Goal: Find specific page/section: Find specific page/section

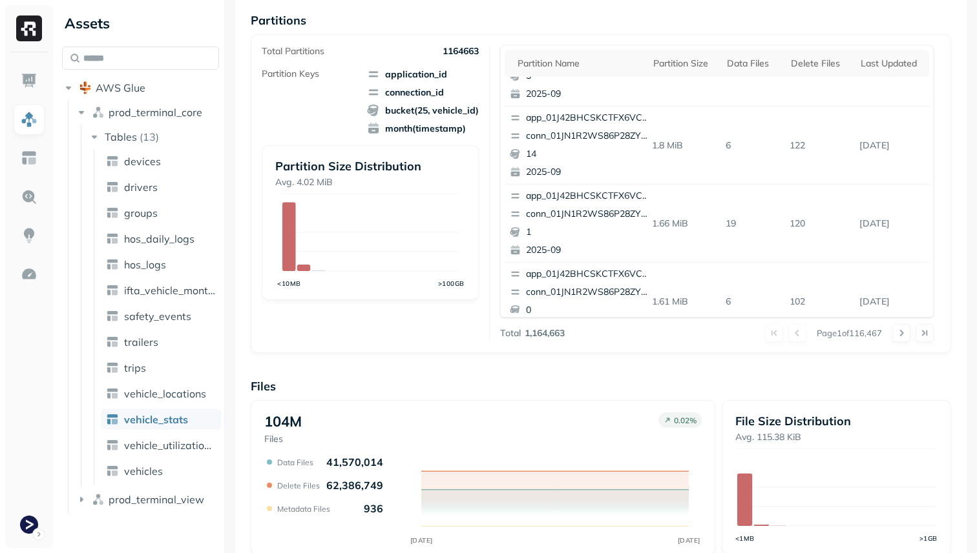
scroll to position [506, 0]
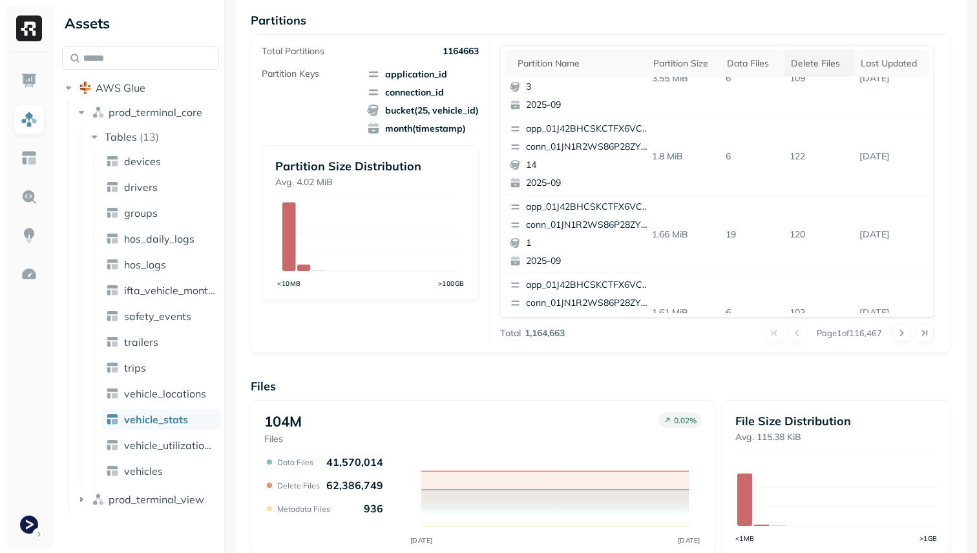
click at [829, 64] on div "Delete Files" at bounding box center [819, 63] width 57 height 12
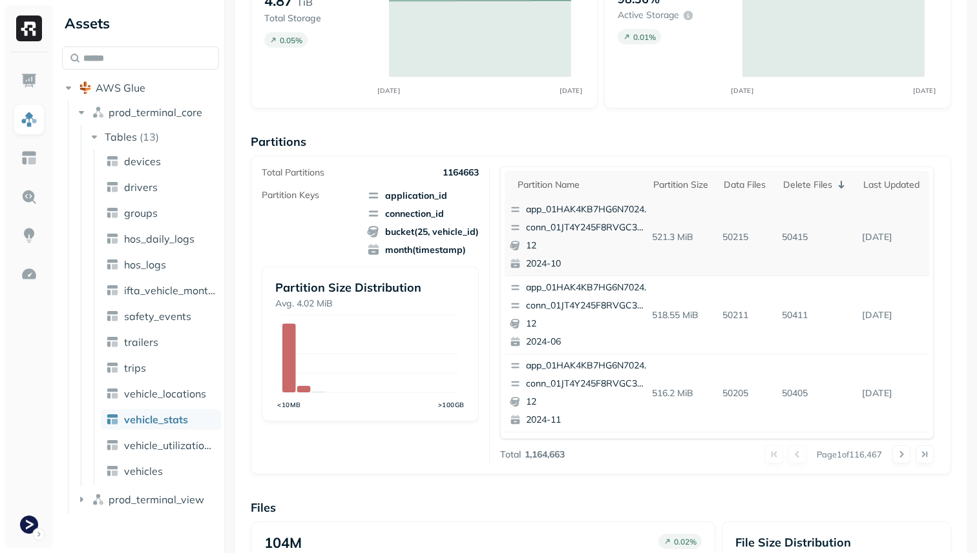
scroll to position [121, 0]
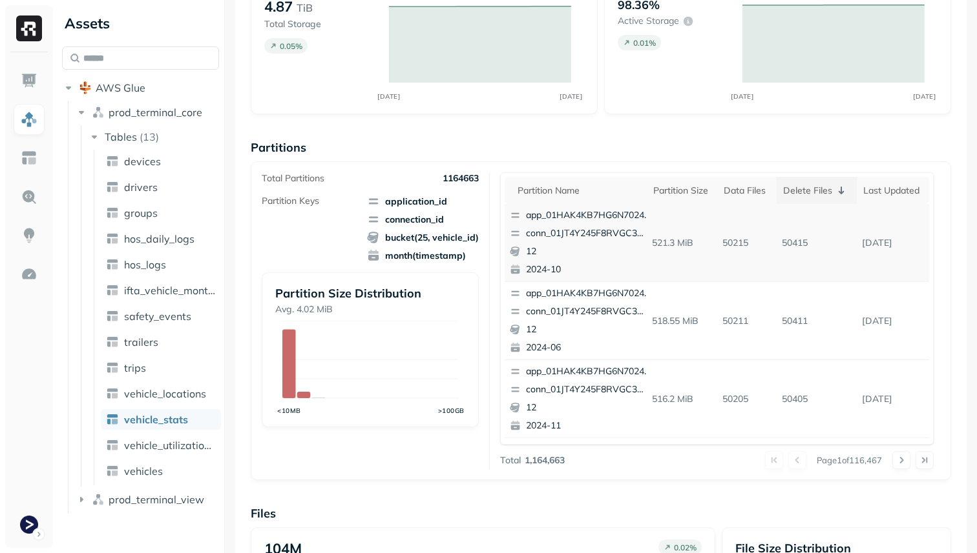
click at [827, 191] on div "Delete Files" at bounding box center [817, 191] width 68 height 16
click at [827, 191] on div "Delete Files" at bounding box center [819, 191] width 57 height 12
click at [194, 401] on link "vehicle_locations" at bounding box center [161, 394] width 120 height 21
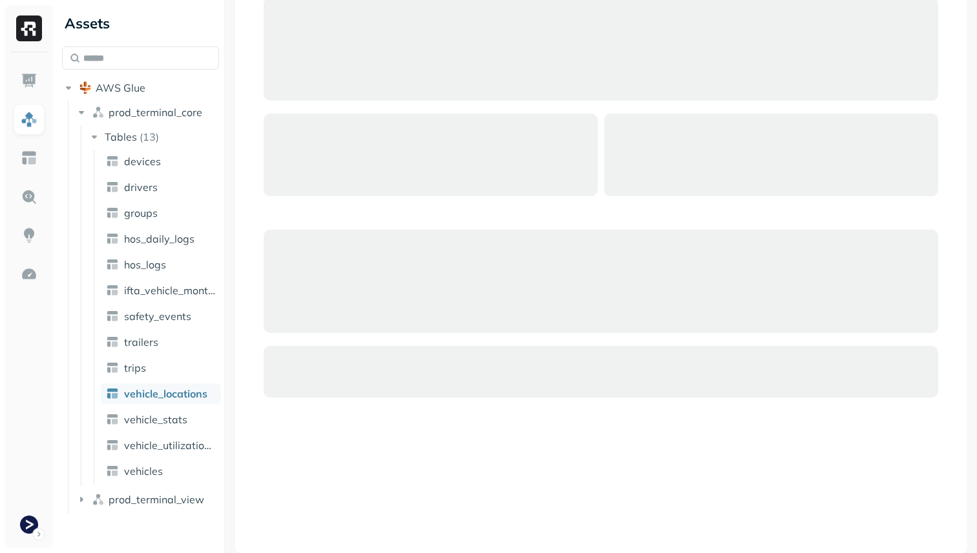
scroll to position [85, 0]
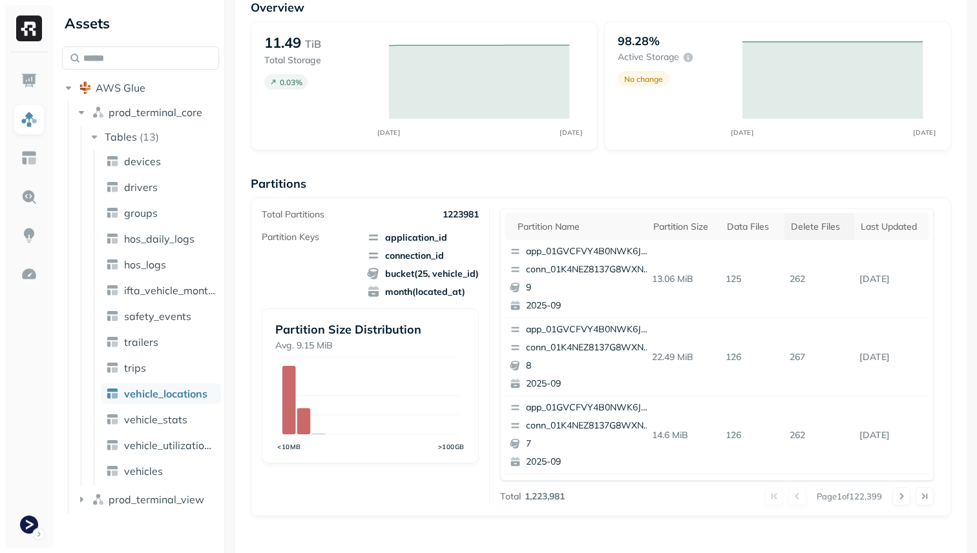
click at [803, 227] on div "Delete Files" at bounding box center [819, 227] width 57 height 12
click at [836, 227] on icon at bounding box center [841, 227] width 16 height 16
click at [836, 227] on div "Delete Files" at bounding box center [819, 227] width 57 height 12
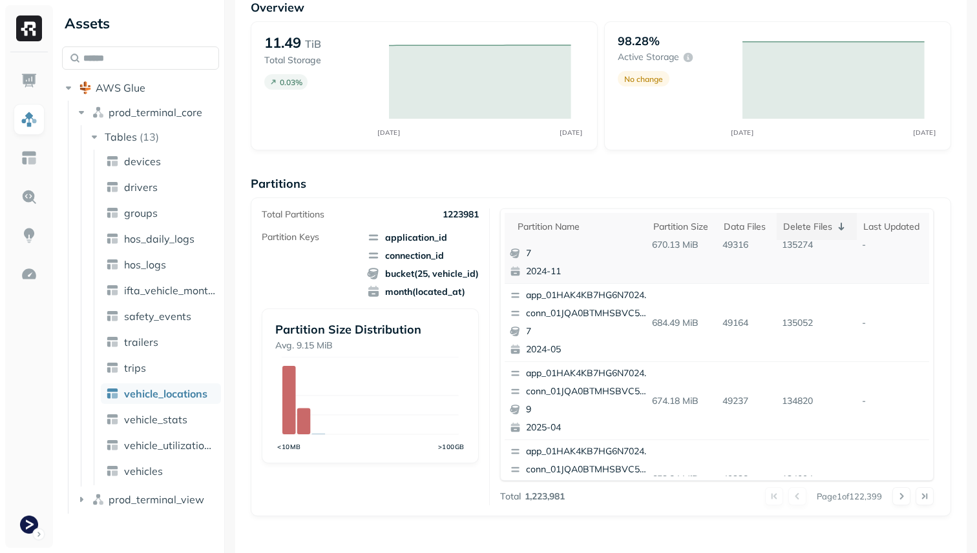
scroll to position [0, 0]
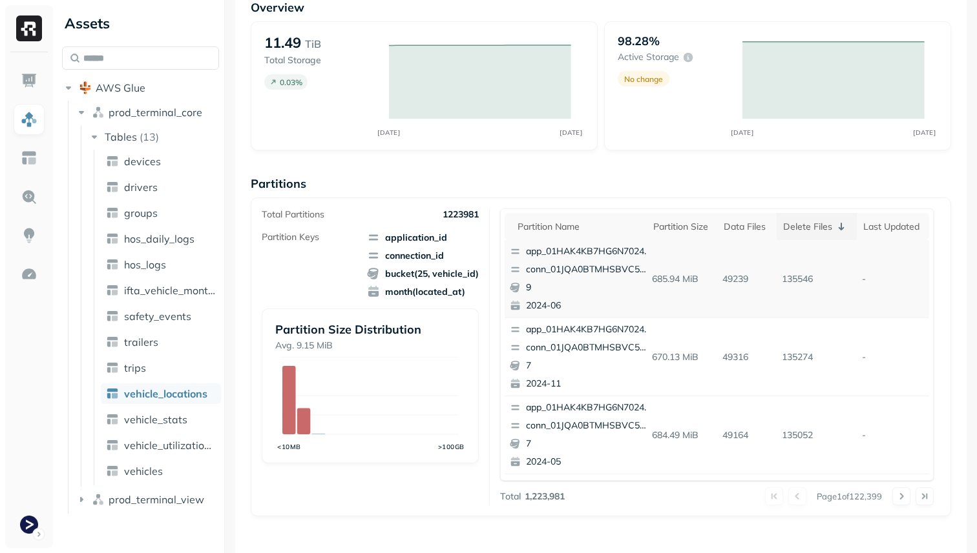
click at [614, 268] on p "conn_01JQA0BTMHSBVC5PPGC0CTA6VH" at bounding box center [588, 270] width 125 height 13
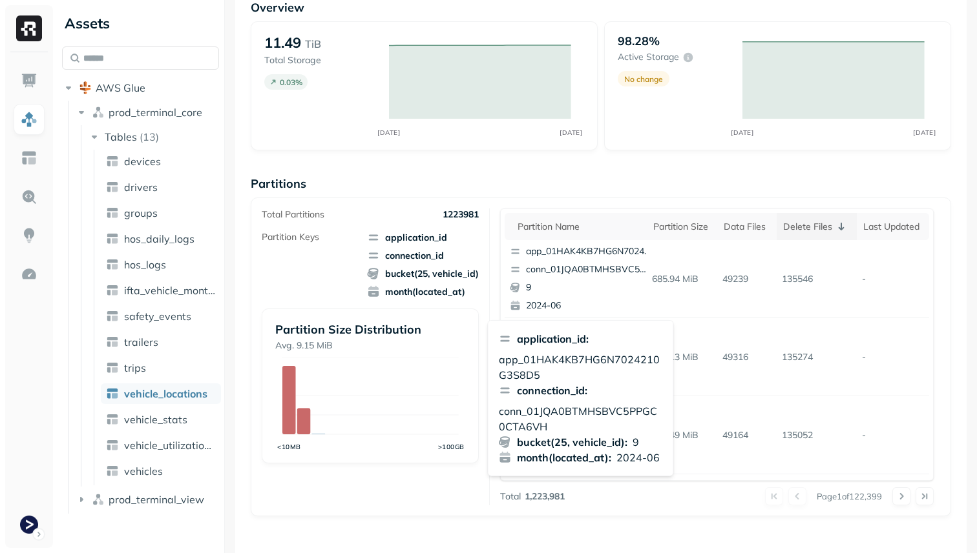
click at [565, 408] on p "conn_01JQA0BTMHSBVC5PPGC0CTA6VH" at bounding box center [581, 419] width 164 height 31
click at [566, 363] on p "app_01HAK4KB7HG6N7024210G3S8D5" at bounding box center [581, 367] width 164 height 31
copy p "app_01HAK4KB7HG6N7024210G3S8D5"
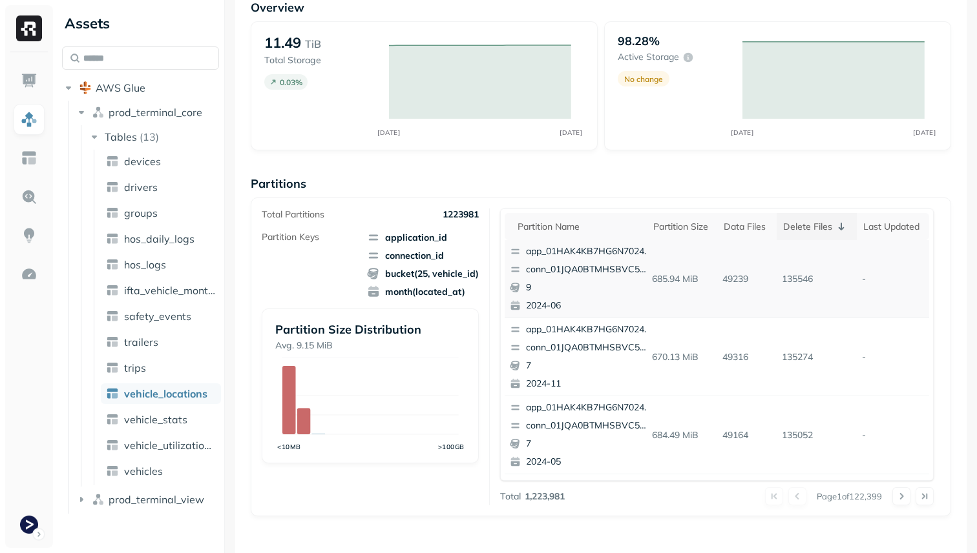
click at [581, 273] on p "conn_01JQA0BTMHSBVC5PPGC0CTA6VH" at bounding box center [588, 270] width 125 height 13
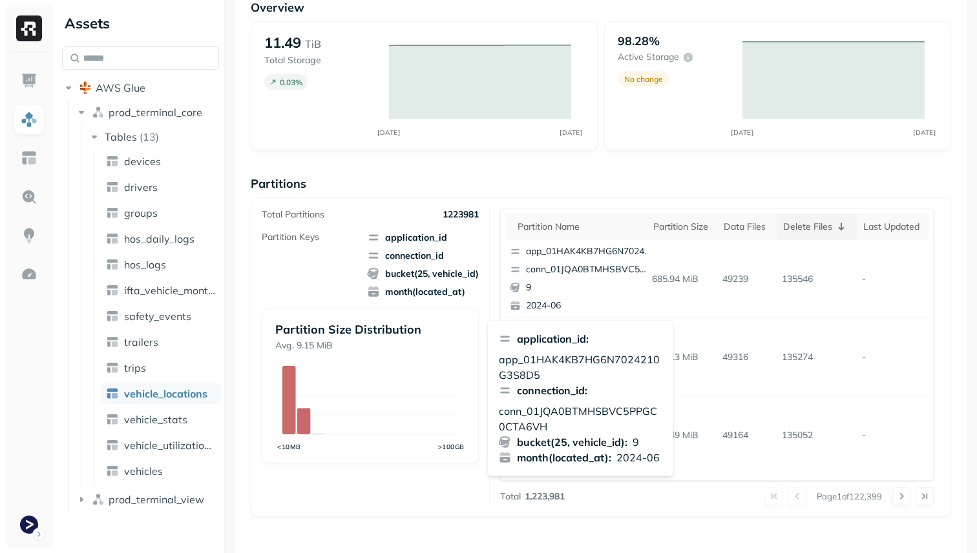
click at [588, 409] on p "conn_01JQA0BTMHSBVC5PPGC0CTA6VH" at bounding box center [581, 419] width 164 height 31
copy p "conn_01JQA0BTMHSBVC5PPGC0CTA6VH"
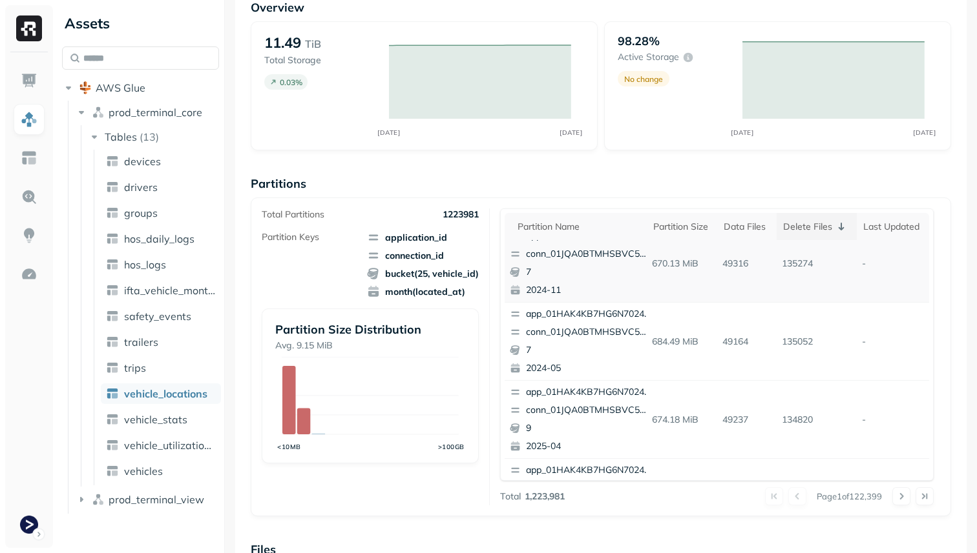
scroll to position [108, 0]
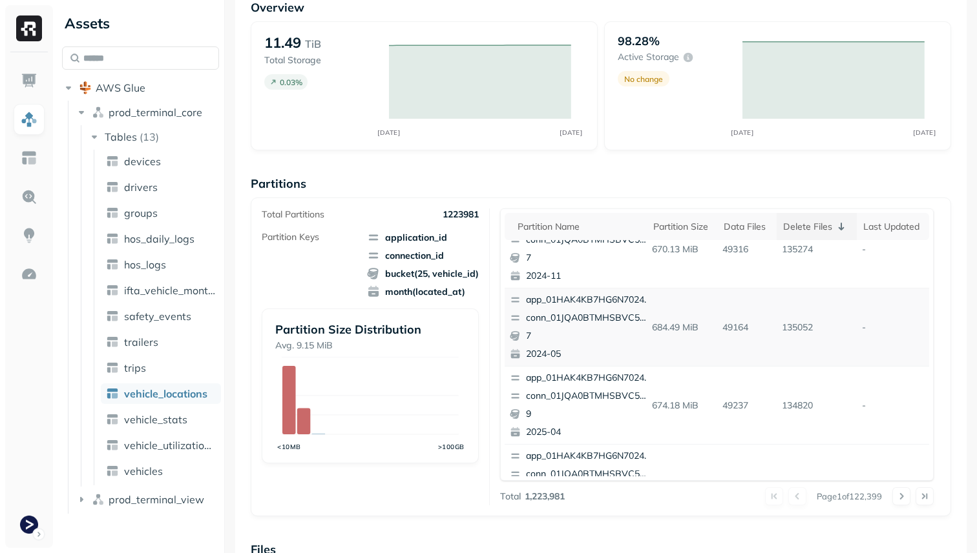
click at [588, 331] on p "7" at bounding box center [588, 336] width 125 height 13
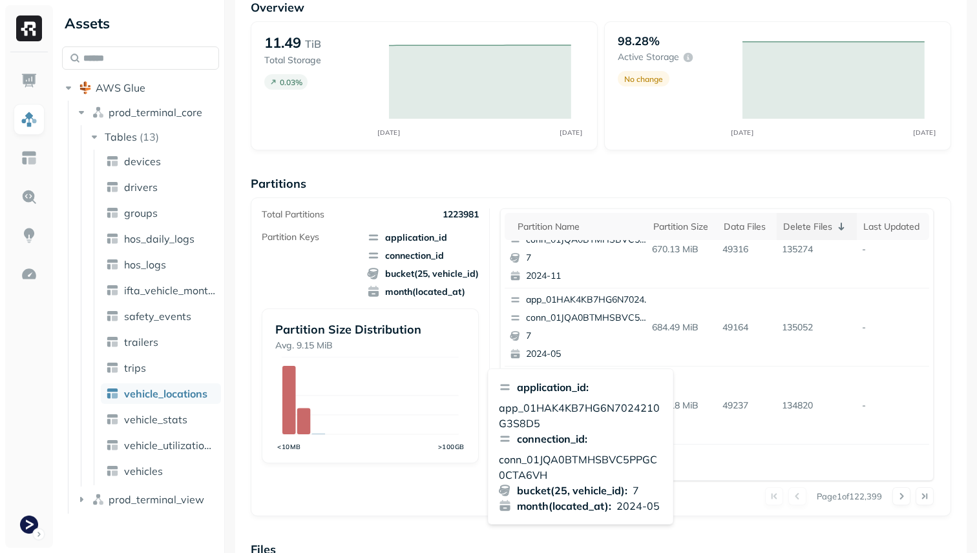
click at [574, 457] on p "conn_01JQA0BTMHSBVC5PPGC0CTA6VH" at bounding box center [581, 467] width 164 height 31
copy p "conn_01JQA0BTMHSBVC5PPGC0CTA6VH"
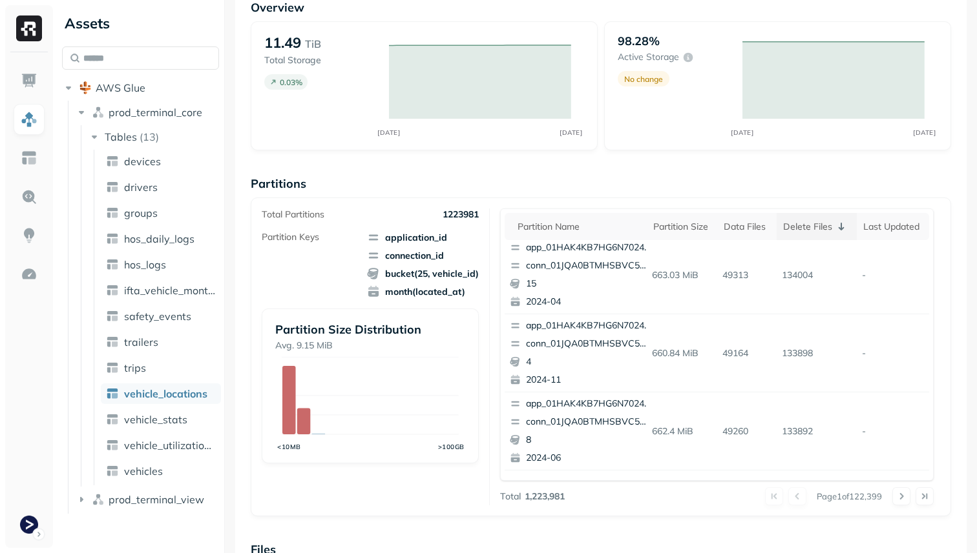
scroll to position [544, 0]
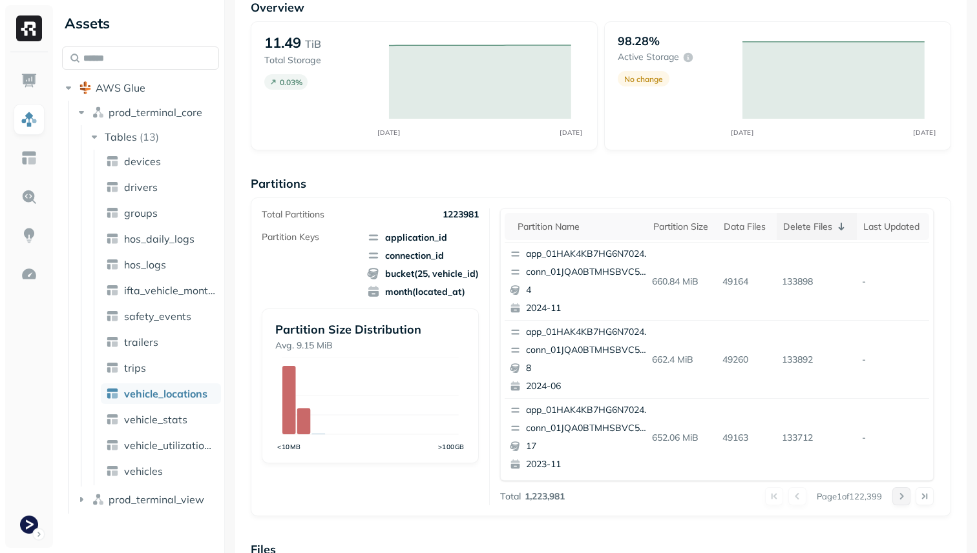
click at [900, 499] on button at bounding box center [901, 497] width 18 height 18
click at [634, 349] on p "conn_01JJ7PB6H20TTAZH7SPEK0RN43" at bounding box center [588, 350] width 125 height 13
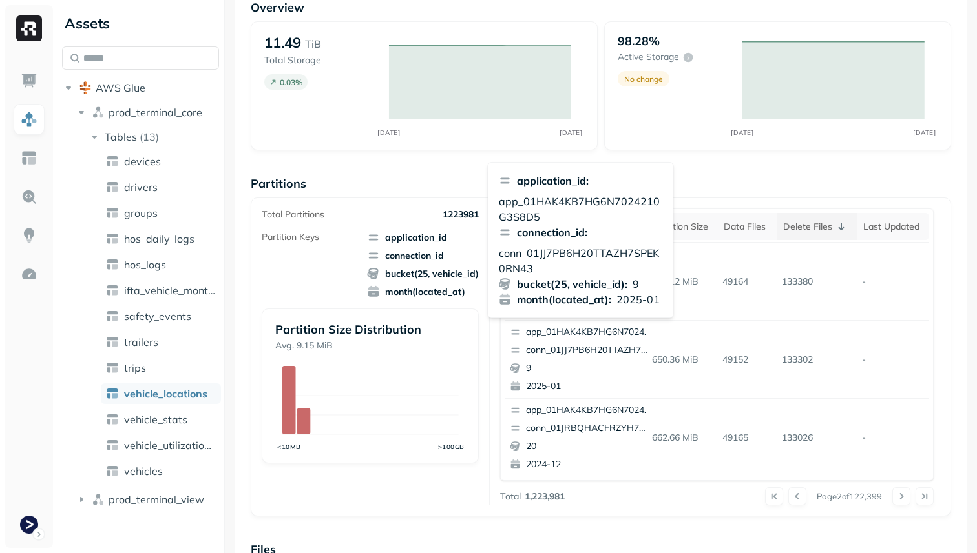
click at [564, 255] on p "conn_01JJ7PB6H20TTAZH7SPEK0RN43" at bounding box center [581, 260] width 164 height 31
copy p "conn_01JJ7PB6H20TTAZH7SPEK0RN43"
click at [533, 153] on div "Overview 11.49 TiB Total Storage 0.03 % SEP [DATE] 98.28% Active storage No cha…" at bounding box center [601, 443] width 700 height 887
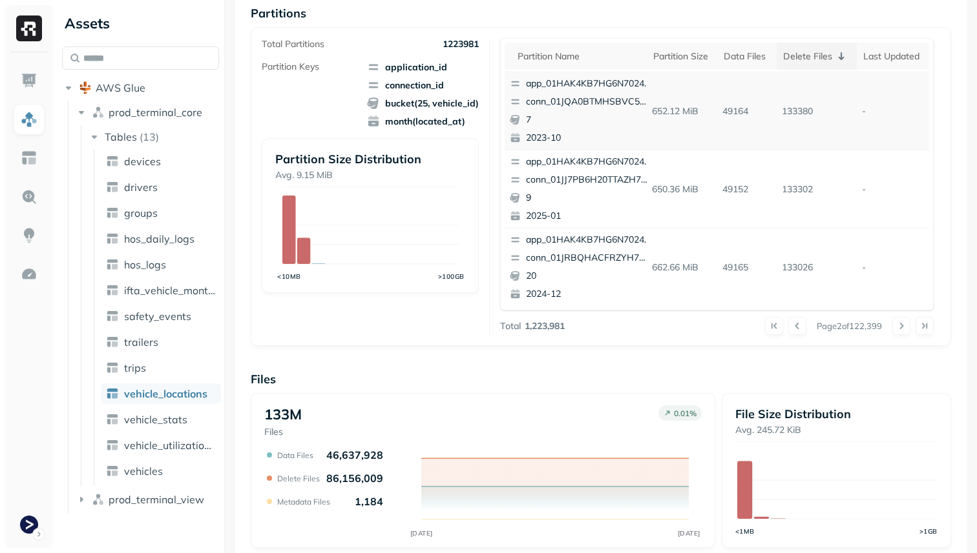
scroll to position [138, 0]
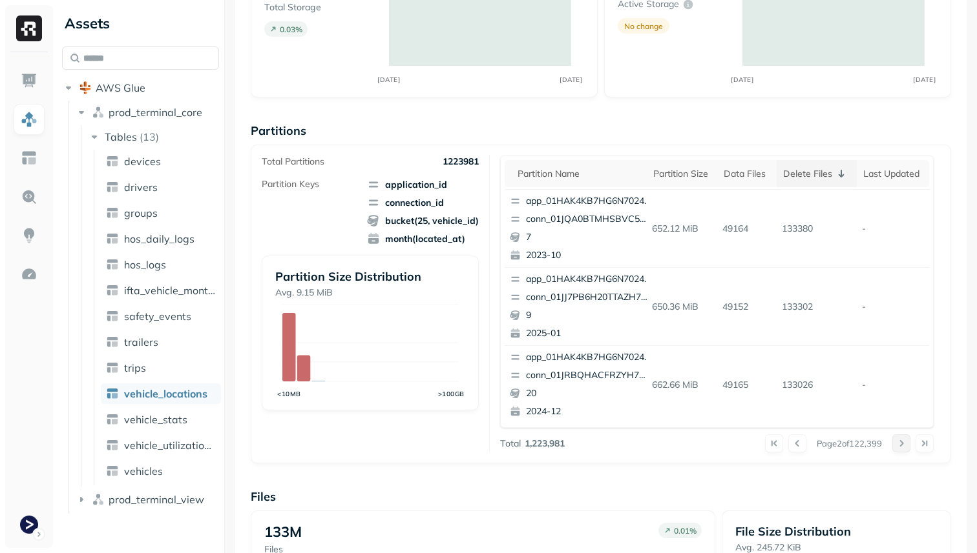
click at [905, 436] on button at bounding box center [901, 444] width 18 height 18
click at [905, 441] on button at bounding box center [901, 444] width 18 height 18
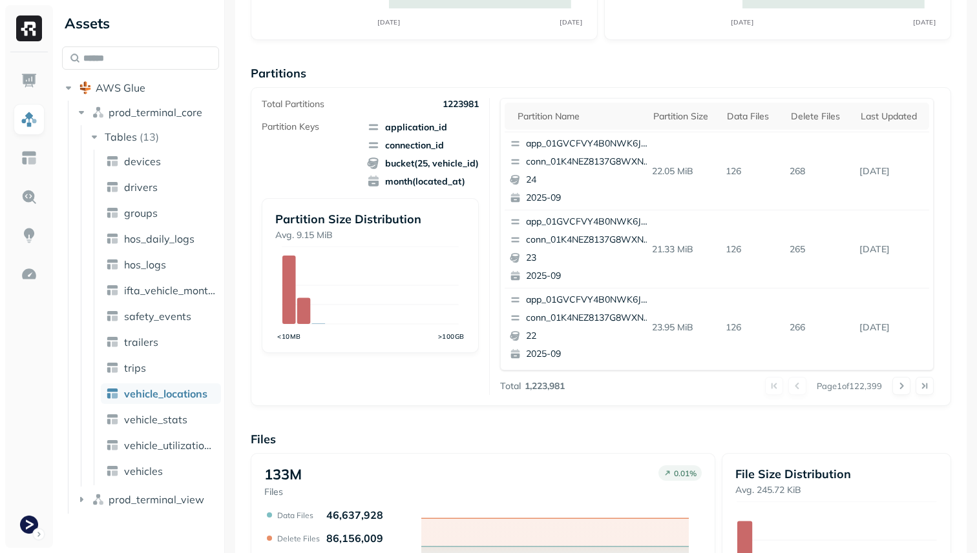
scroll to position [434, 0]
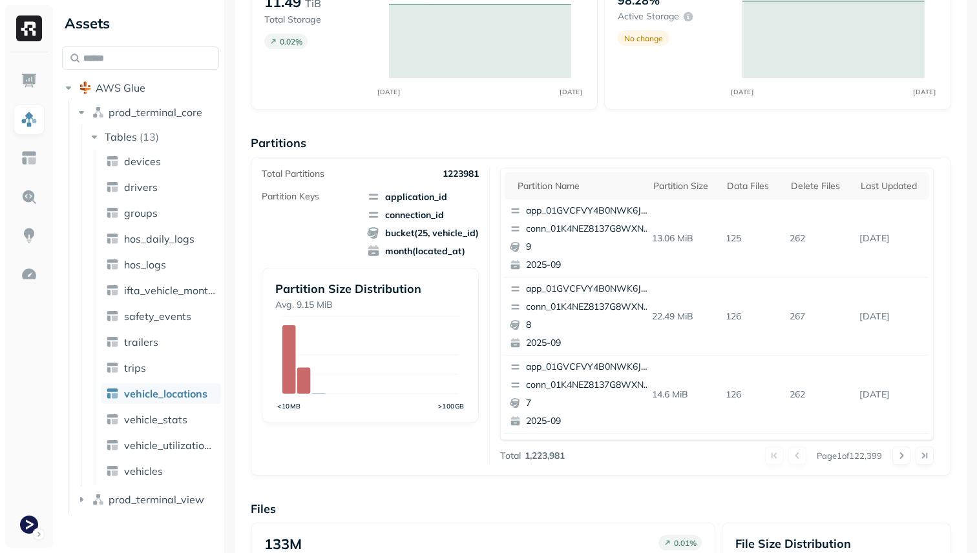
scroll to position [133, 0]
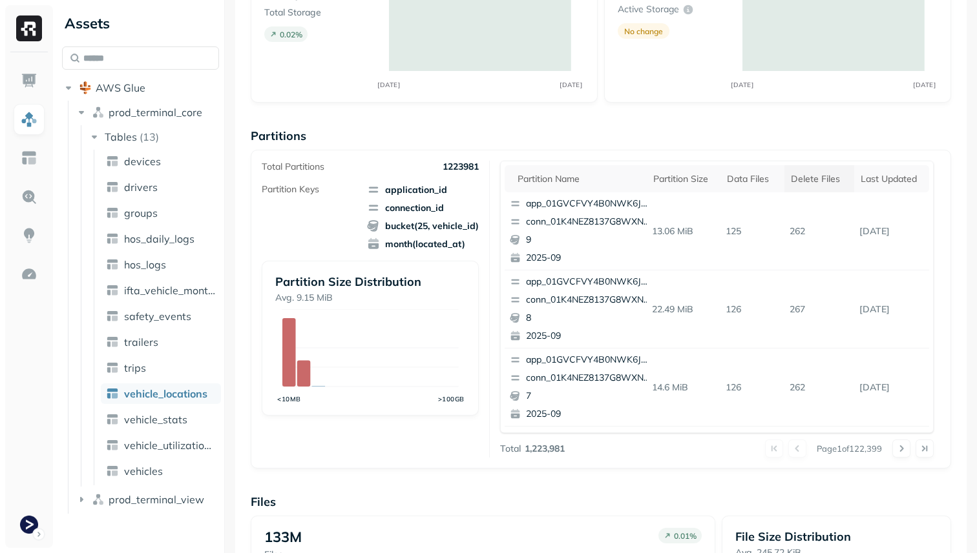
click at [798, 174] on div "Delete Files" at bounding box center [819, 179] width 57 height 12
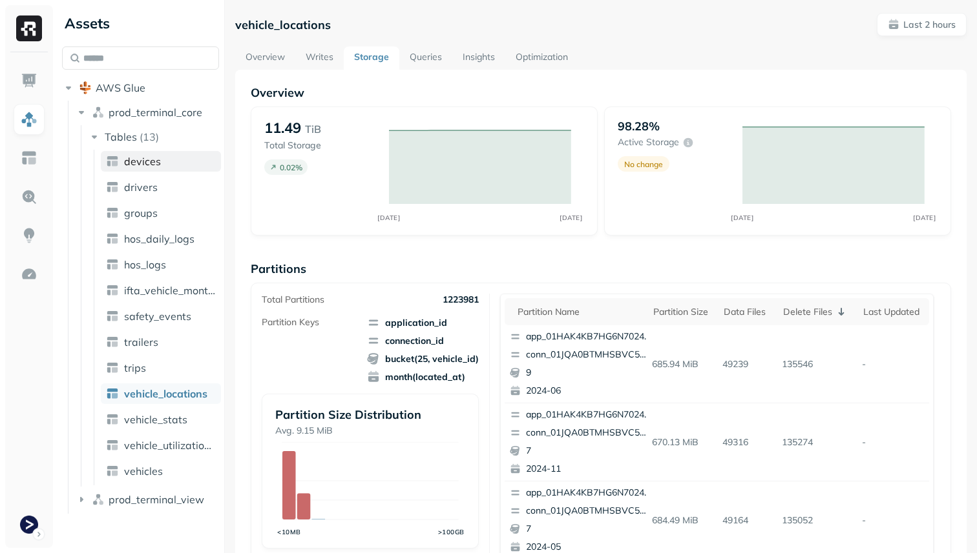
click at [185, 157] on link "devices" at bounding box center [161, 161] width 120 height 21
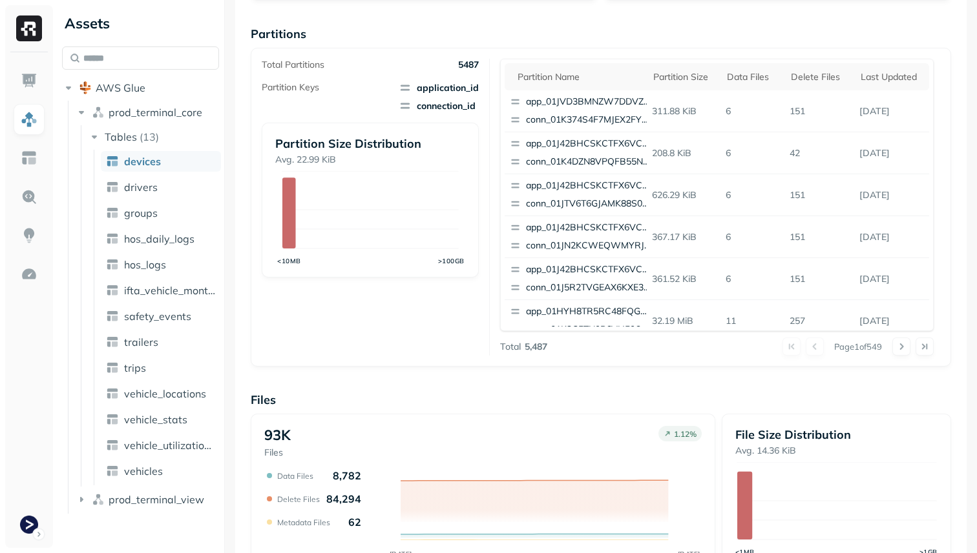
scroll to position [347, 0]
